Goal: Information Seeking & Learning: Learn about a topic

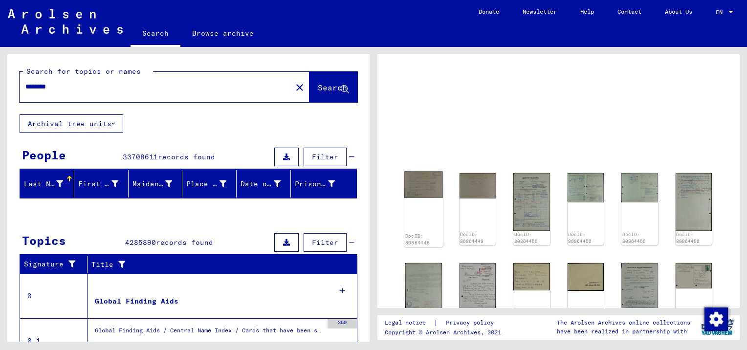
click at [420, 212] on div "DocID: 80864449" at bounding box center [423, 209] width 38 height 76
click at [420, 186] on img at bounding box center [423, 184] width 38 height 27
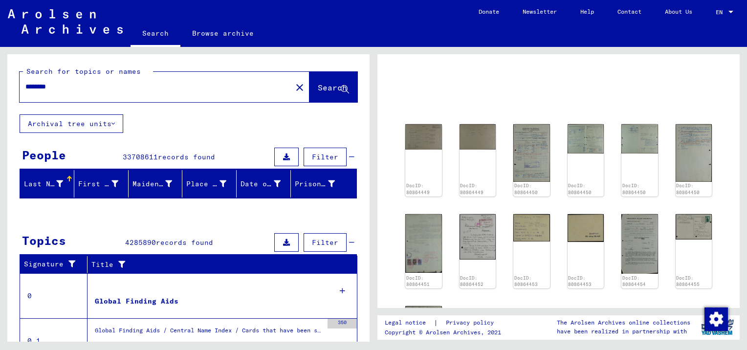
scroll to position [98, 0]
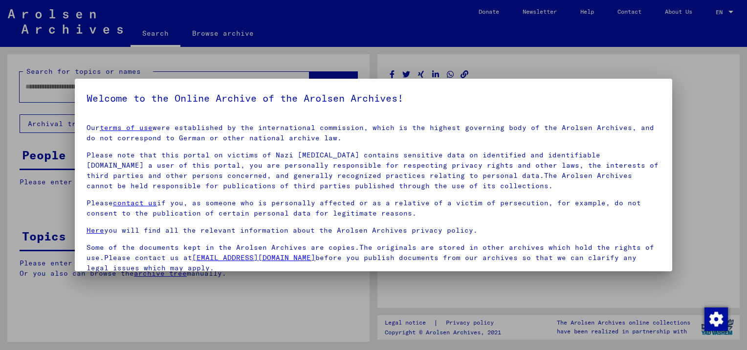
type input "********"
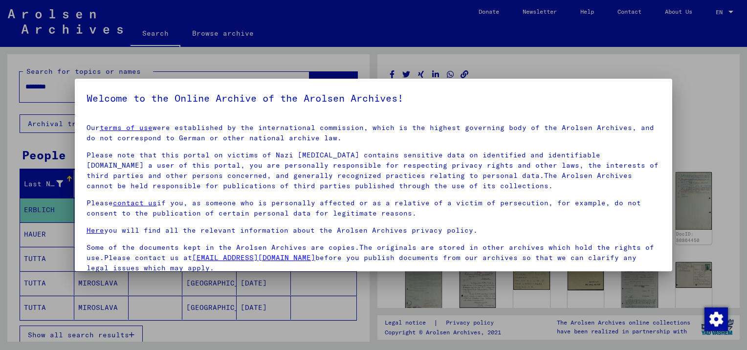
scroll to position [79, 0]
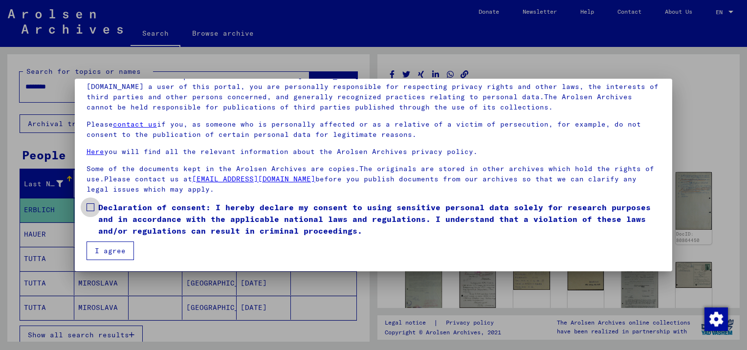
click at [91, 205] on span at bounding box center [91, 207] width 8 height 8
click at [107, 252] on button "I agree" at bounding box center [110, 251] width 47 height 19
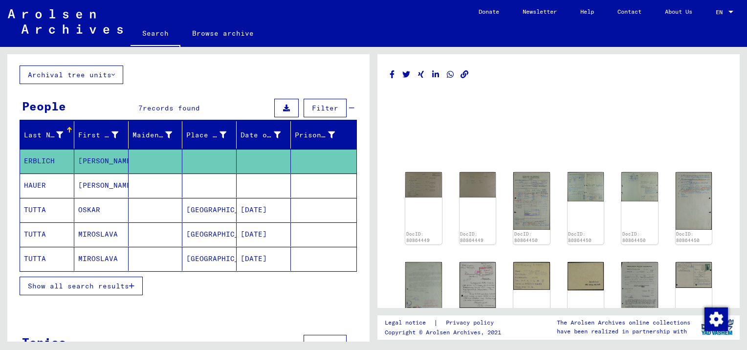
scroll to position [80, 0]
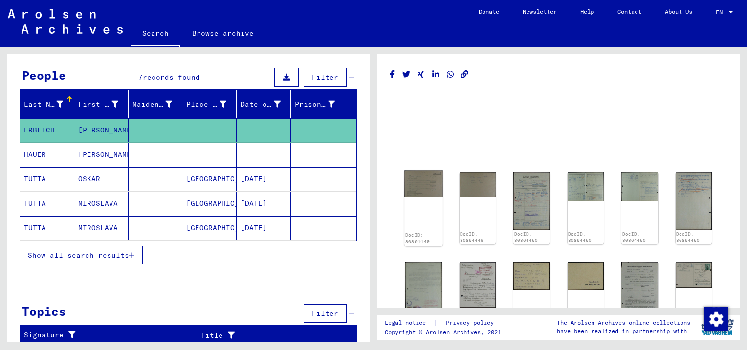
click at [419, 188] on img at bounding box center [423, 184] width 38 height 27
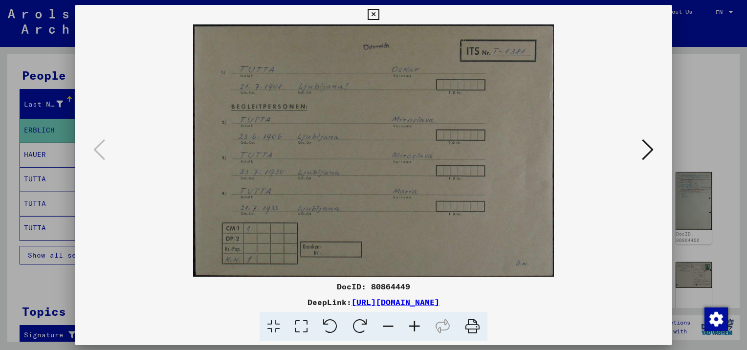
click at [646, 147] on icon at bounding box center [648, 149] width 12 height 23
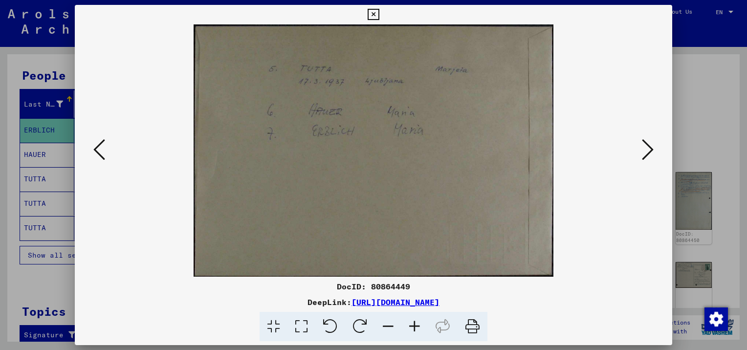
click at [646, 147] on icon at bounding box center [648, 149] width 12 height 23
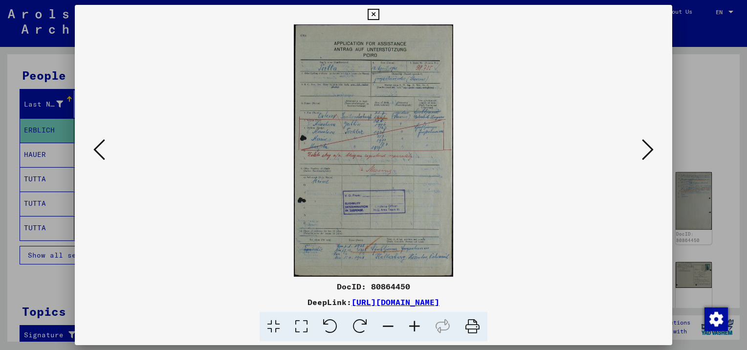
click at [646, 147] on icon at bounding box center [648, 149] width 12 height 23
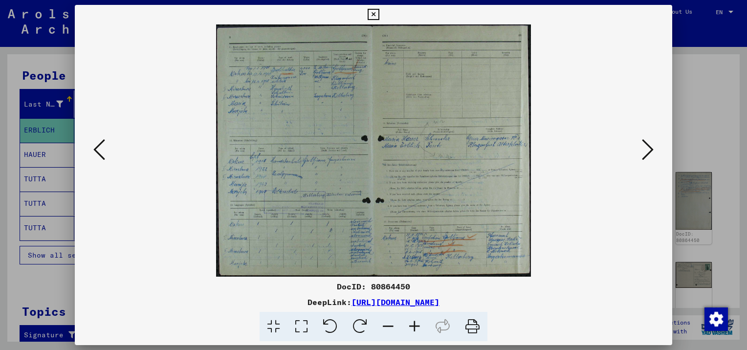
click at [646, 147] on icon at bounding box center [648, 149] width 12 height 23
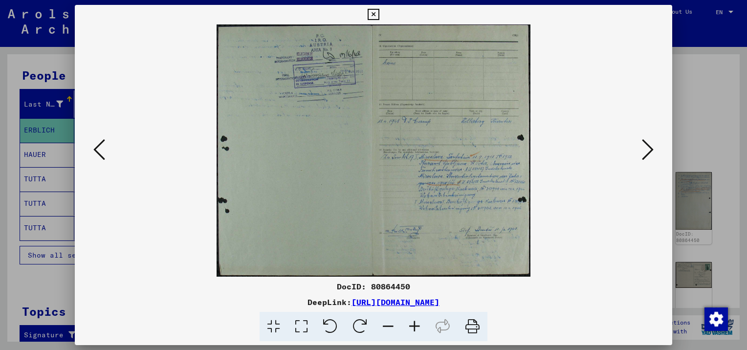
click at [646, 147] on icon at bounding box center [648, 149] width 12 height 23
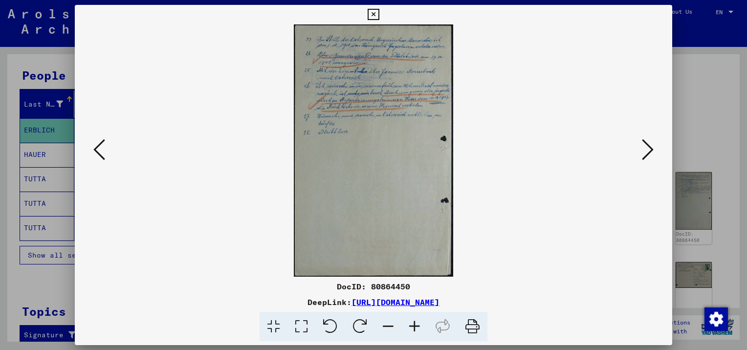
click at [646, 147] on icon at bounding box center [648, 149] width 12 height 23
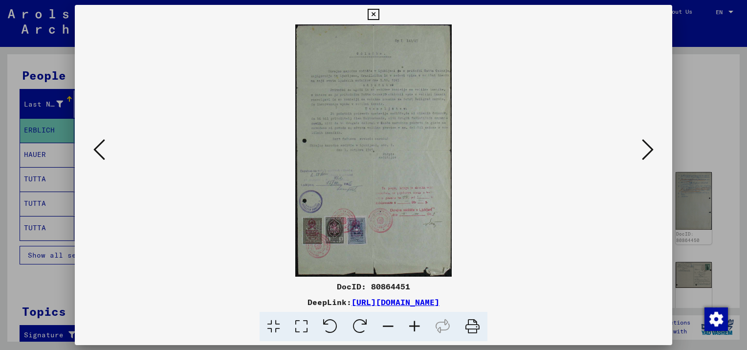
click at [646, 147] on icon at bounding box center [648, 149] width 12 height 23
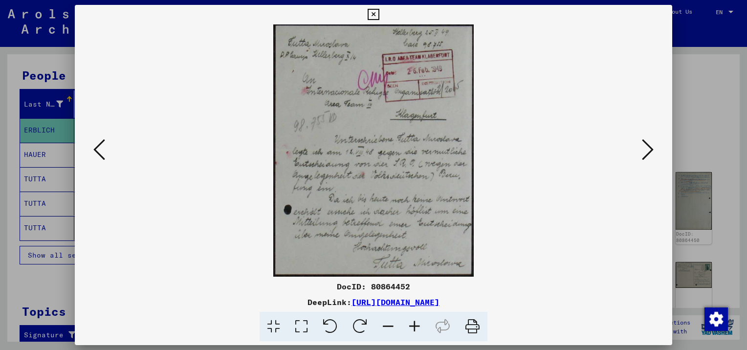
click at [646, 147] on icon at bounding box center [648, 149] width 12 height 23
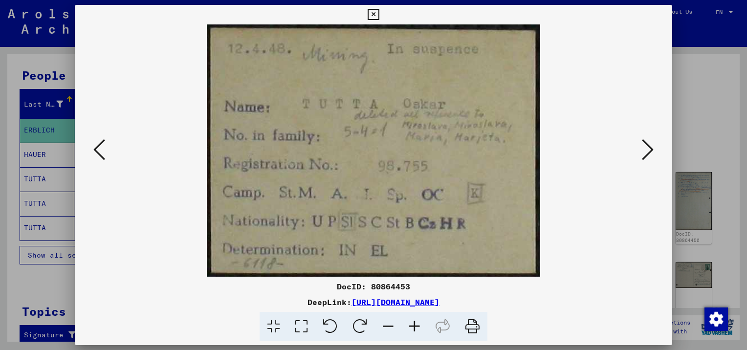
click at [646, 147] on icon at bounding box center [648, 149] width 12 height 23
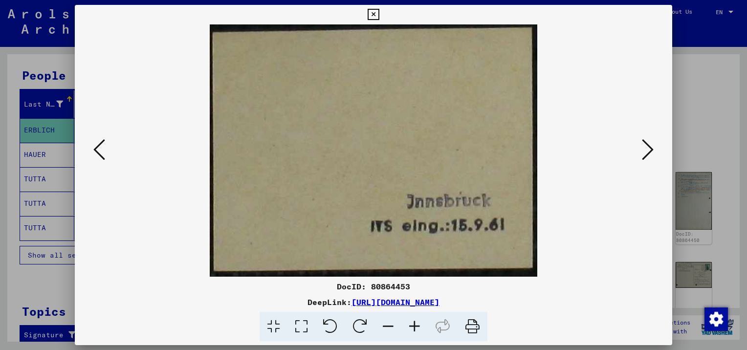
click at [646, 147] on icon at bounding box center [648, 149] width 12 height 23
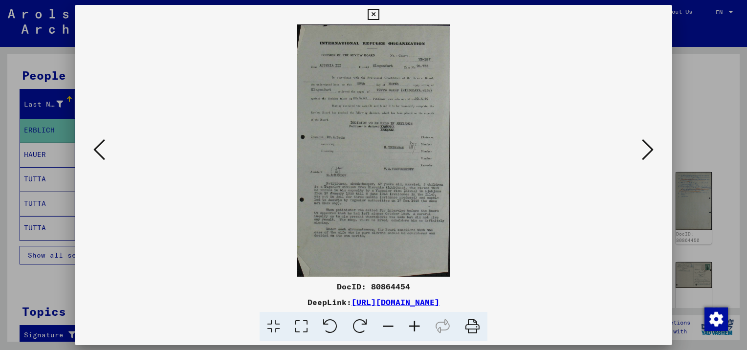
click at [646, 147] on icon at bounding box center [648, 149] width 12 height 23
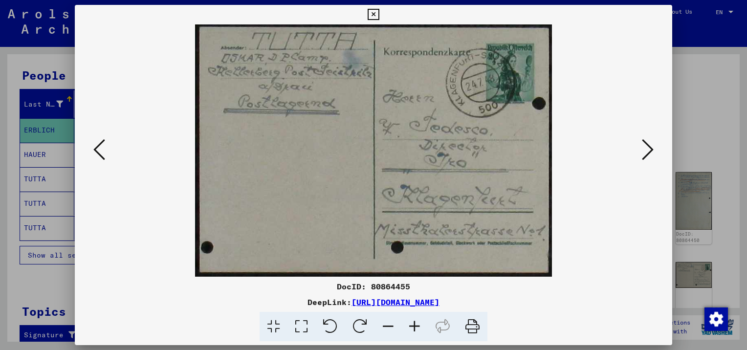
click at [646, 147] on icon at bounding box center [648, 149] width 12 height 23
